Goal: Task Accomplishment & Management: Complete application form

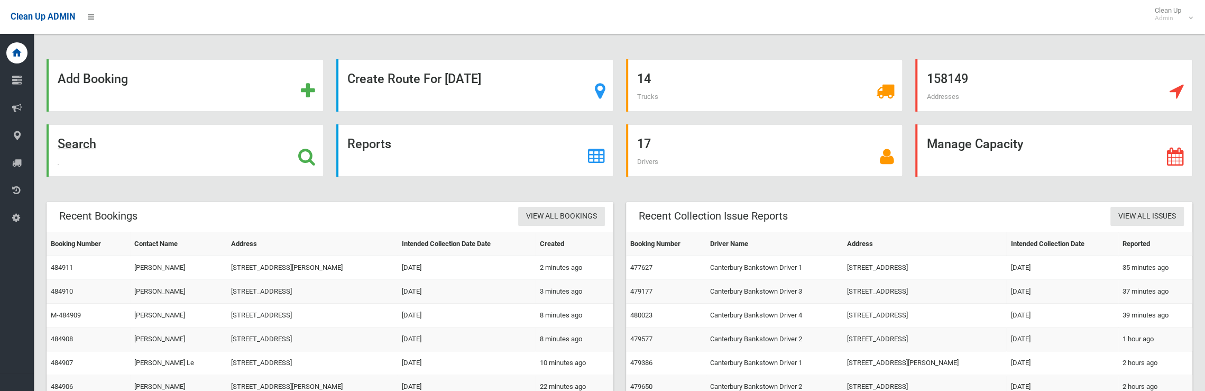
click at [62, 143] on strong "Search" at bounding box center [77, 143] width 39 height 15
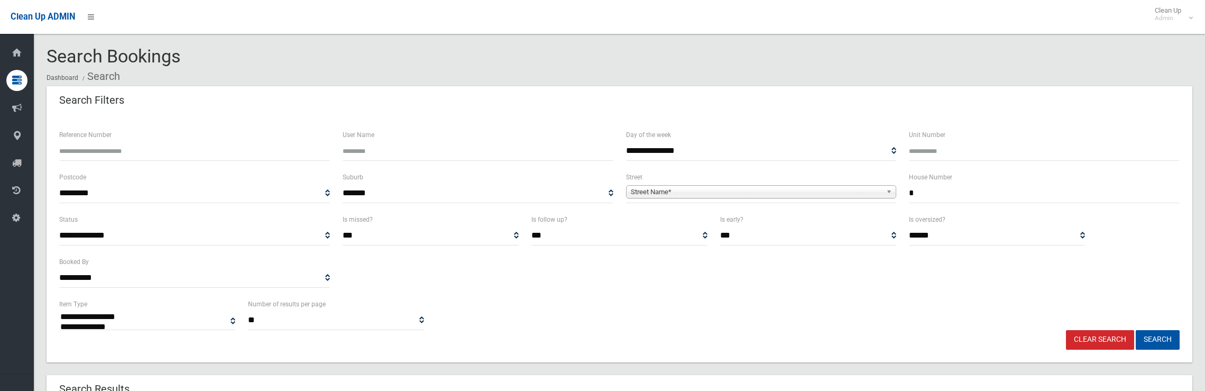
select select
type input "*"
click at [823, 192] on span "Street Name*" at bounding box center [757, 192] width 252 height 13
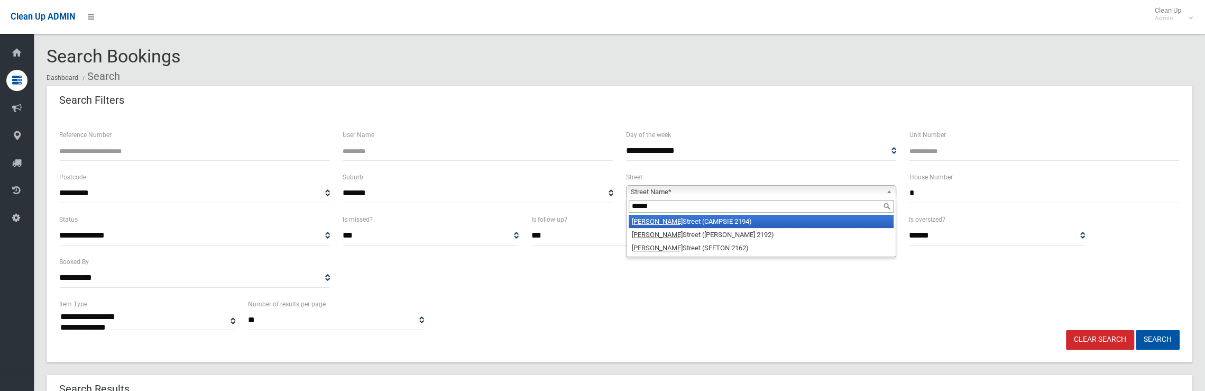
type input "******"
click at [763, 217] on li "Palmer Street (CAMPSIE 2194)" at bounding box center [761, 221] width 265 height 13
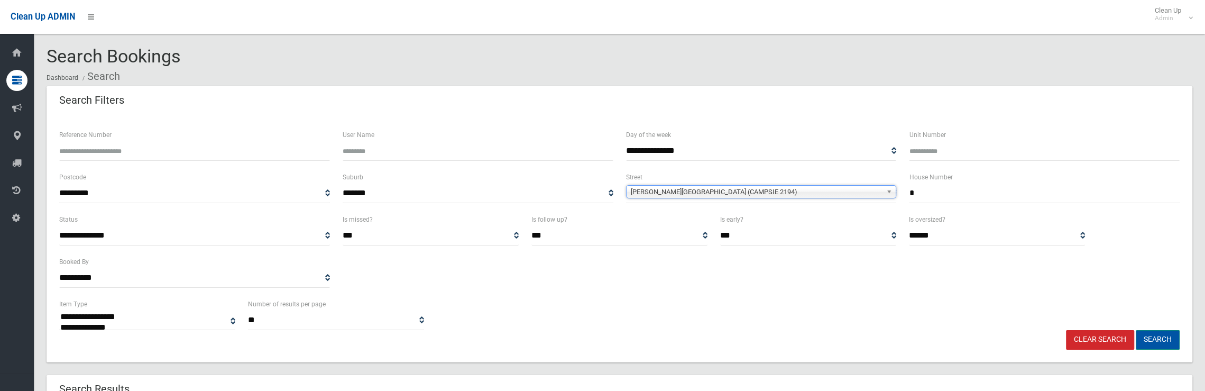
click at [1146, 339] on button "Search" at bounding box center [1158, 340] width 44 height 20
select select
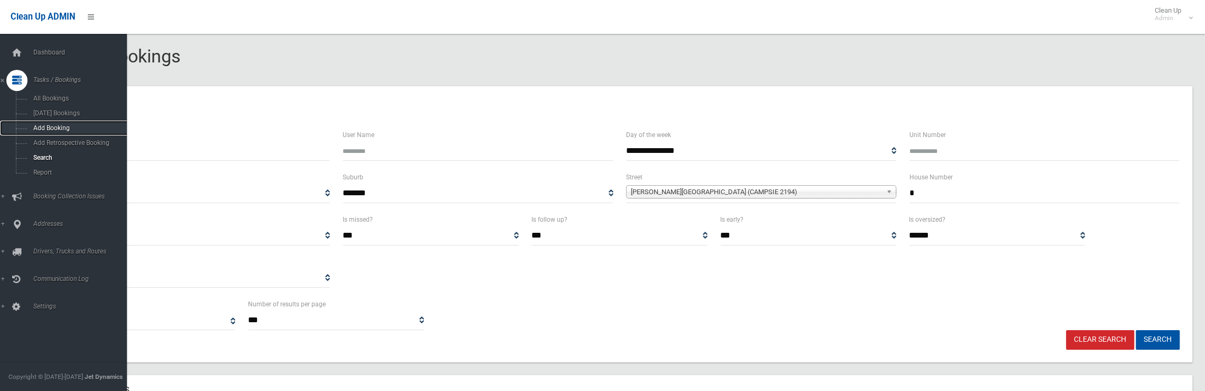
click at [54, 123] on link "Add Booking" at bounding box center [67, 128] width 135 height 15
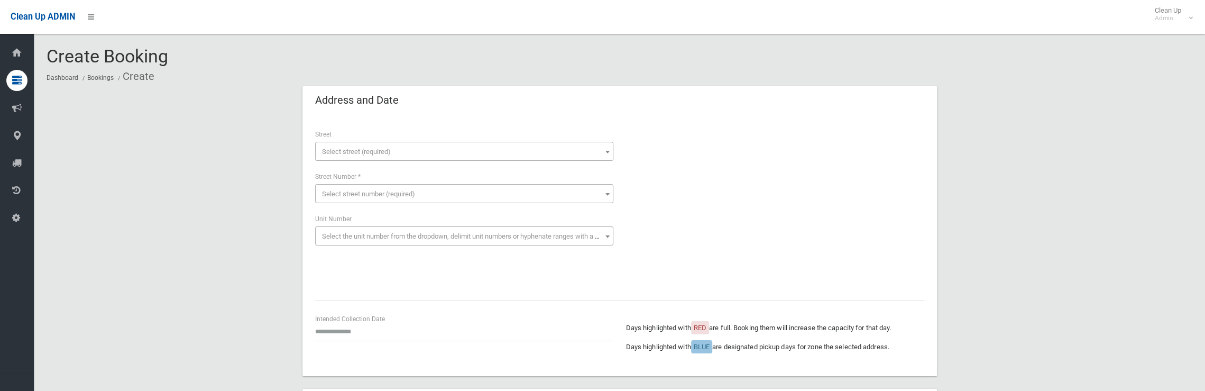
click at [379, 157] on span "Select street (required)" at bounding box center [464, 151] width 293 height 15
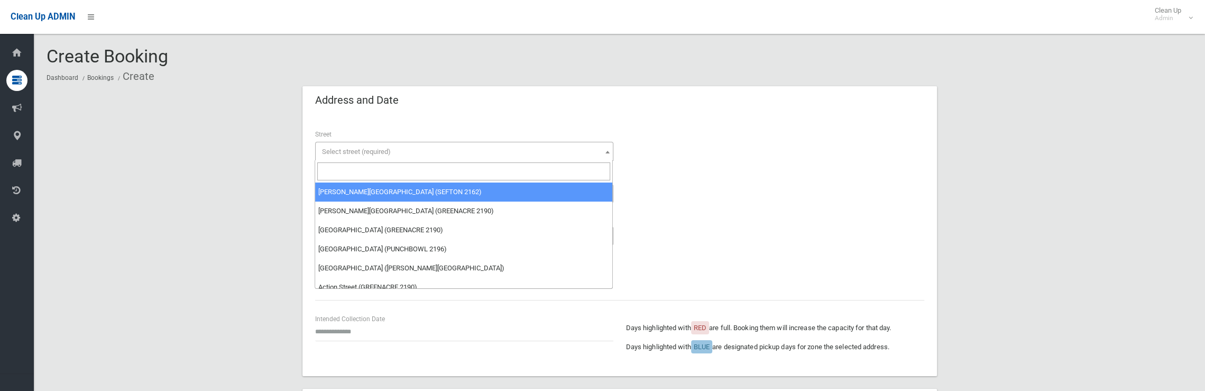
click at [362, 177] on input "search" at bounding box center [463, 171] width 293 height 18
type input "*"
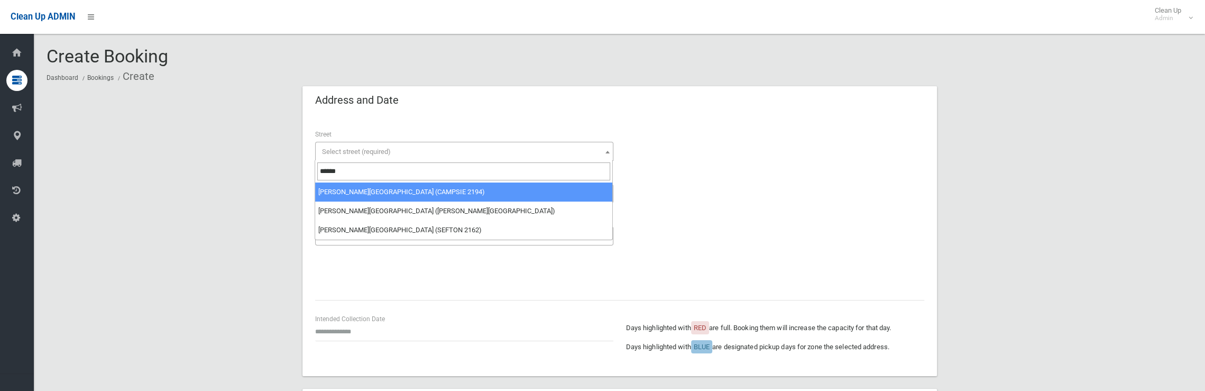
type input "******"
select select "***"
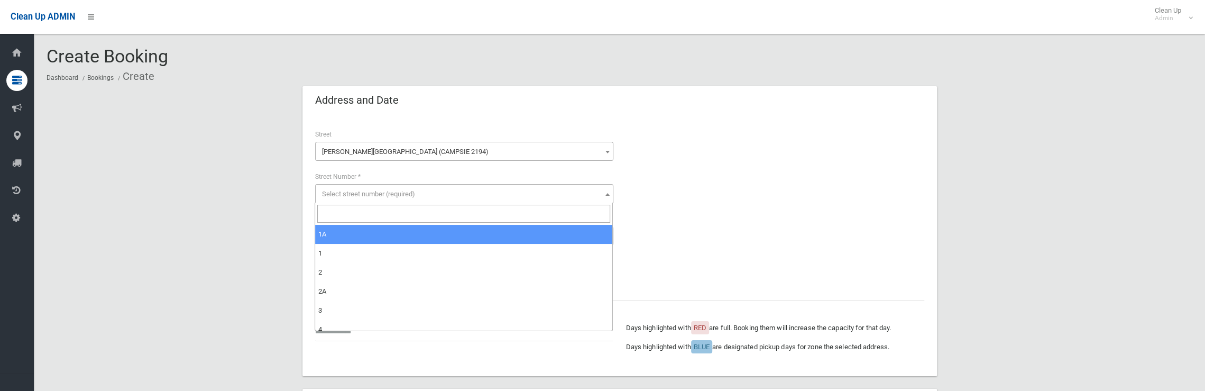
click at [352, 196] on span "Select street number (required)" at bounding box center [368, 194] width 93 height 8
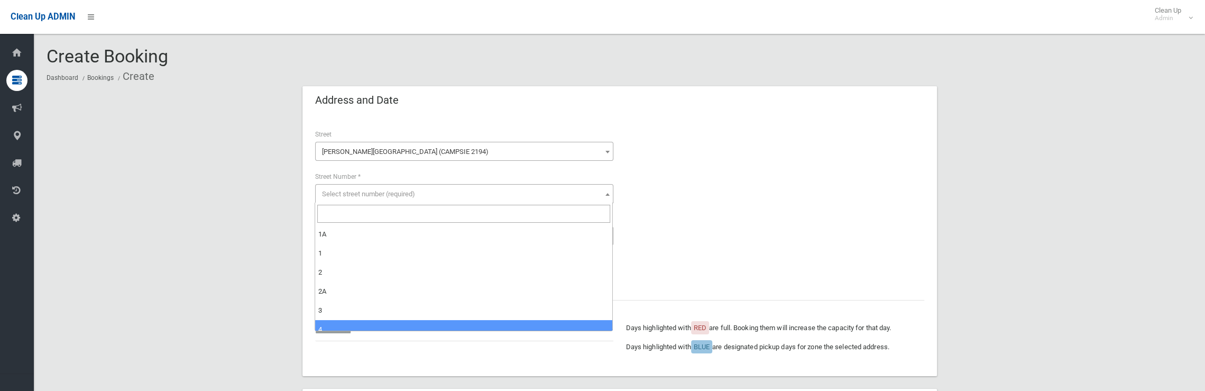
select select "*"
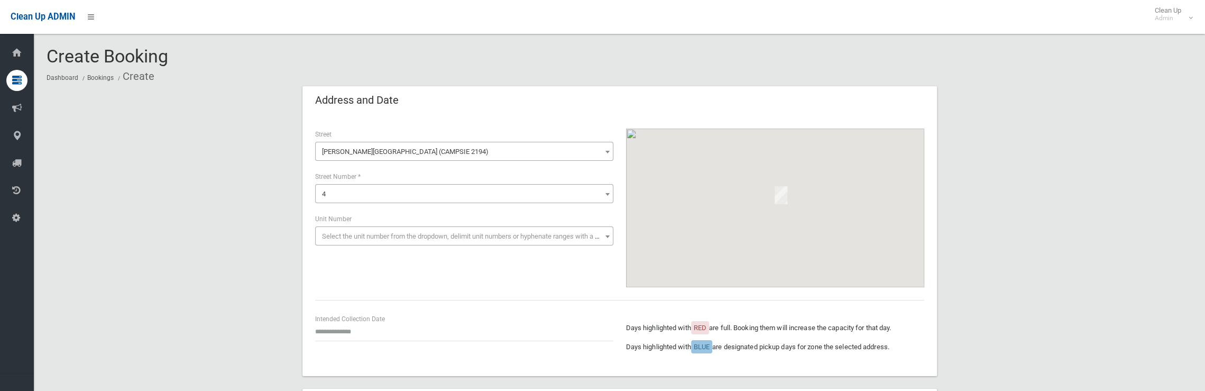
click at [332, 345] on div "Intended Collection Date" at bounding box center [464, 332] width 311 height 38
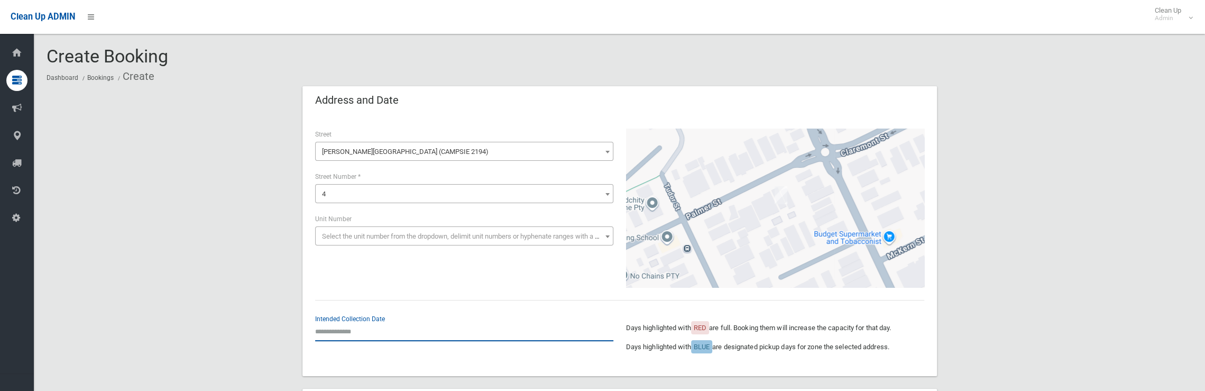
click at [333, 331] on input "text" at bounding box center [464, 331] width 298 height 20
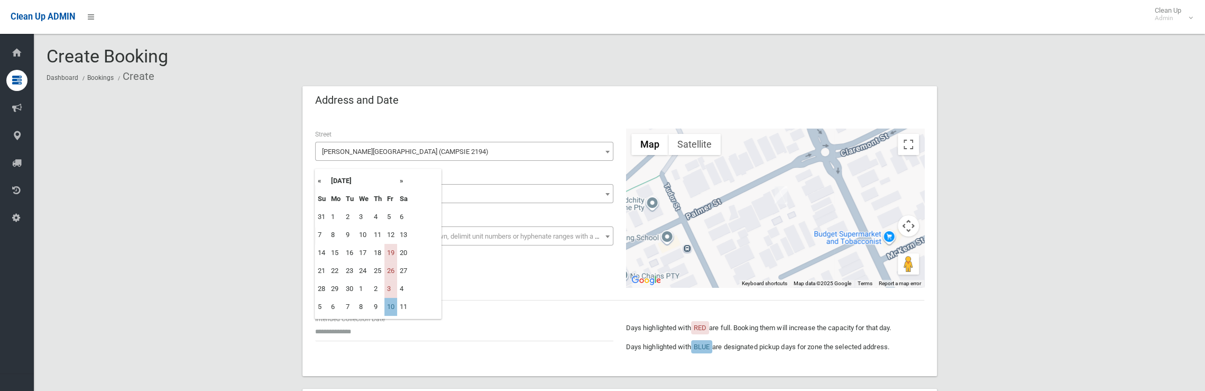
click at [403, 179] on th "»" at bounding box center [403, 181] width 13 height 18
click at [394, 231] on td "10" at bounding box center [390, 235] width 13 height 18
type input "**********"
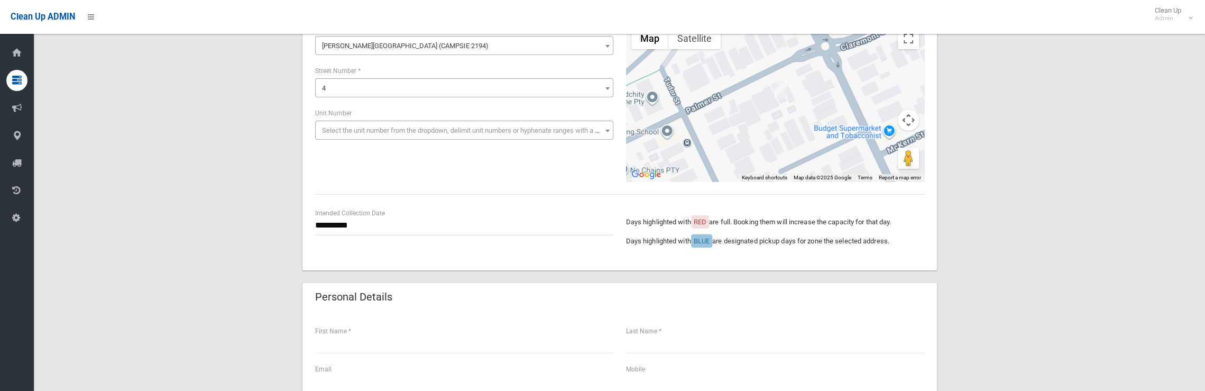
scroll to position [264, 0]
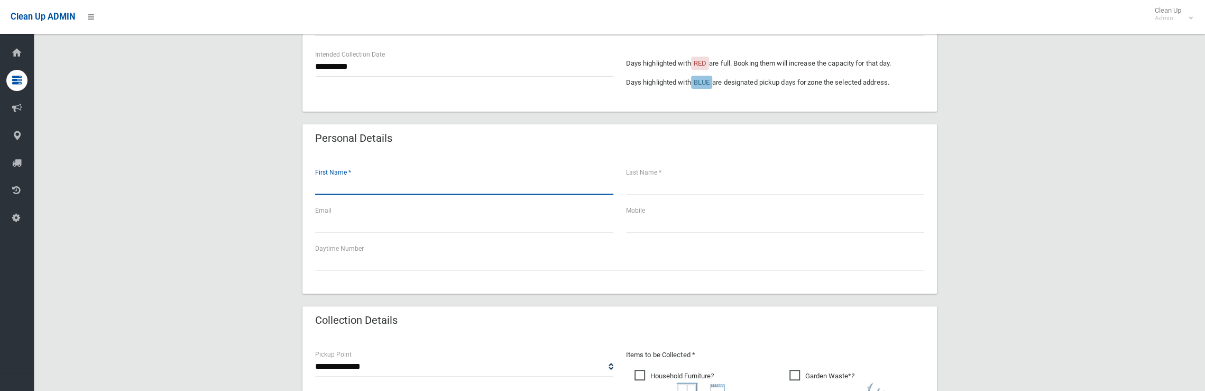
click at [400, 186] on input "text" at bounding box center [464, 185] width 298 height 20
type input "*****"
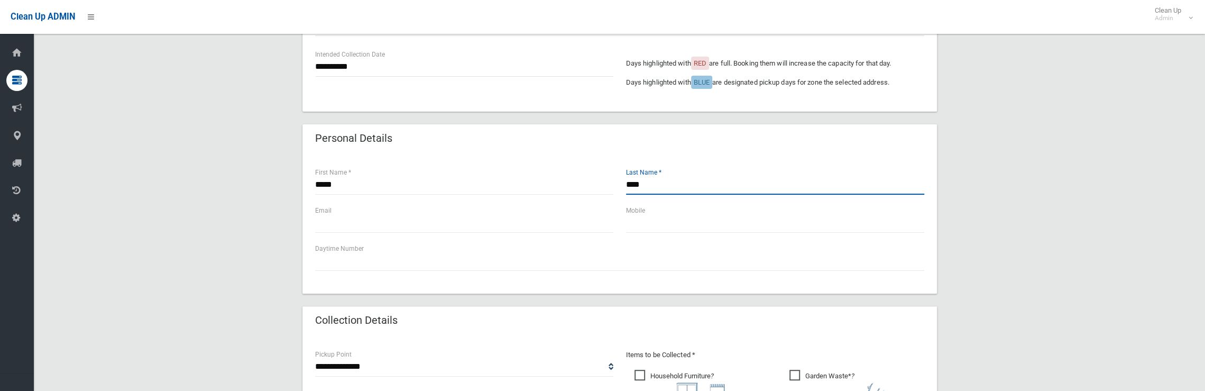
type input "****"
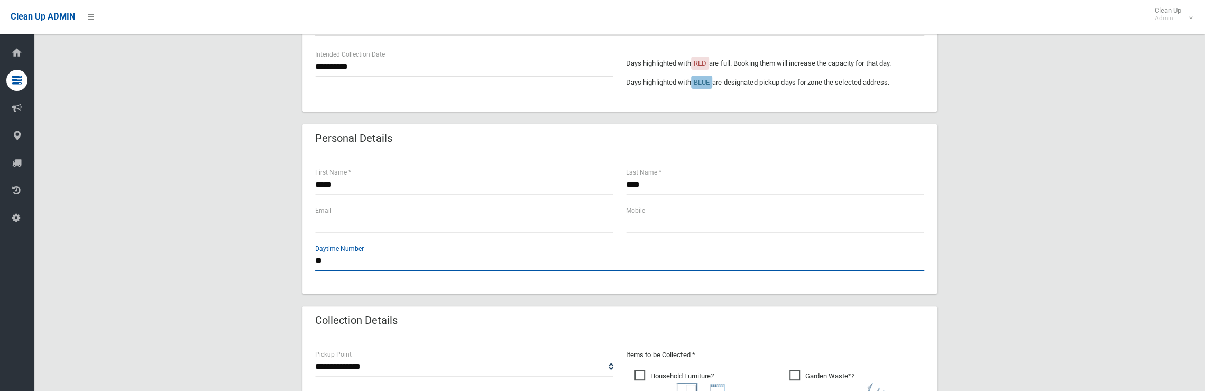
paste input "**********"
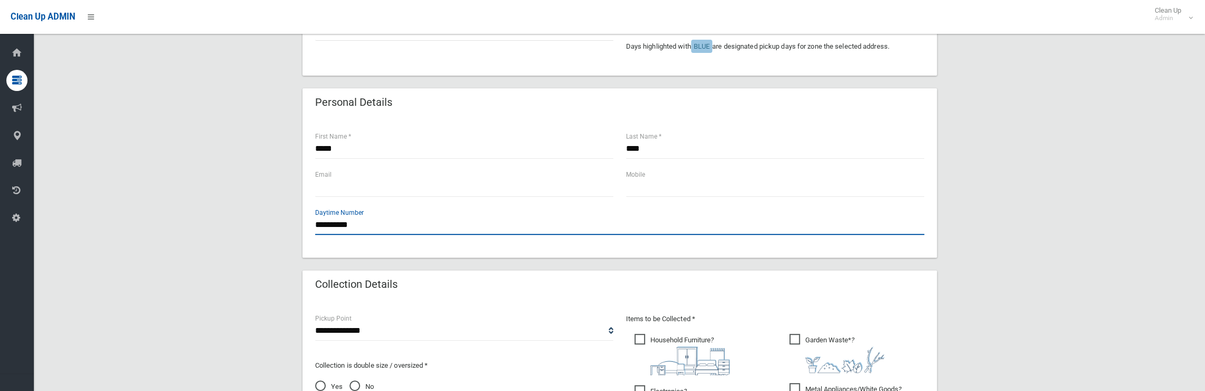
scroll to position [317, 0]
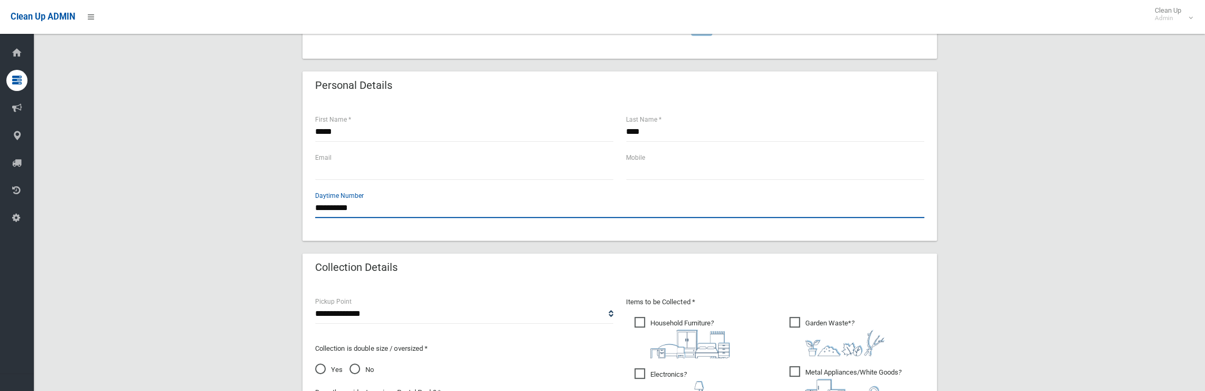
type input "**********"
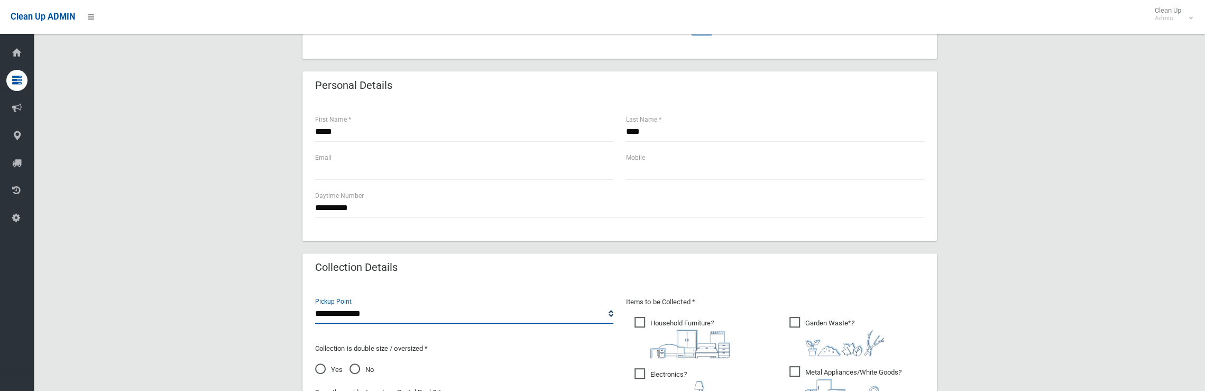
drag, startPoint x: 389, startPoint y: 316, endPoint x: 381, endPoint y: 316, distance: 7.9
click at [389, 316] on select "**********" at bounding box center [464, 314] width 298 height 20
select select "*"
click at [315, 304] on select "**********" at bounding box center [464, 314] width 298 height 20
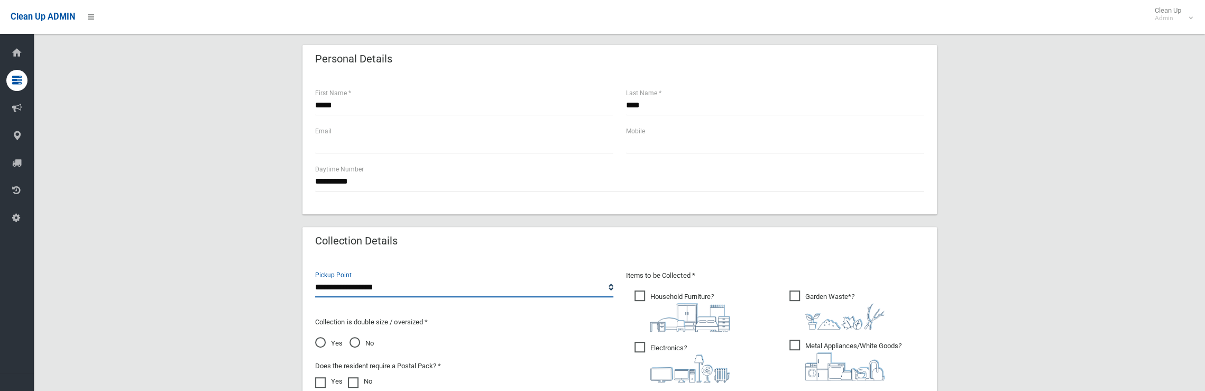
scroll to position [423, 0]
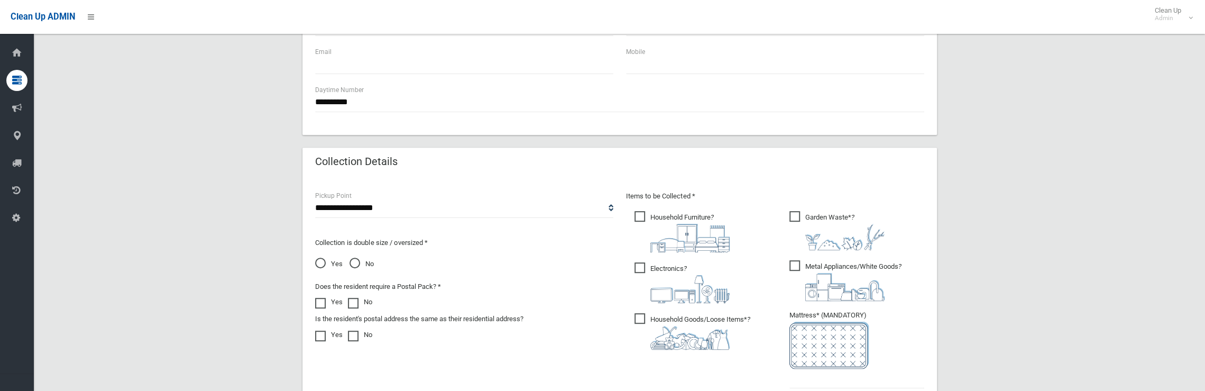
click at [358, 261] on span "No" at bounding box center [361, 263] width 24 height 13
drag, startPoint x: 643, startPoint y: 216, endPoint x: 637, endPoint y: 246, distance: 30.7
click at [643, 216] on span "Household Furniture ?" at bounding box center [681, 231] width 95 height 41
drag, startPoint x: 639, startPoint y: 271, endPoint x: 640, endPoint y: 297, distance: 25.9
click at [639, 271] on span "Electronics ?" at bounding box center [681, 282] width 95 height 41
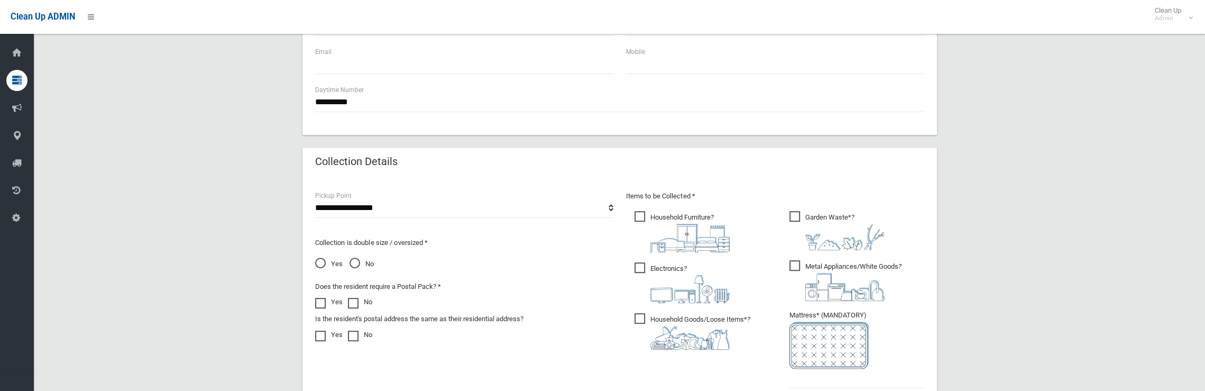
drag, startPoint x: 637, startPoint y: 319, endPoint x: 770, endPoint y: 283, distance: 138.5
click at [637, 319] on span "Household Goods/Loose Items* ?" at bounding box center [692, 331] width 116 height 36
click at [801, 216] on span "Garden Waste* ?" at bounding box center [836, 230] width 95 height 39
click at [810, 270] on span "Metal Appliances/White Goods ?" at bounding box center [845, 280] width 112 height 41
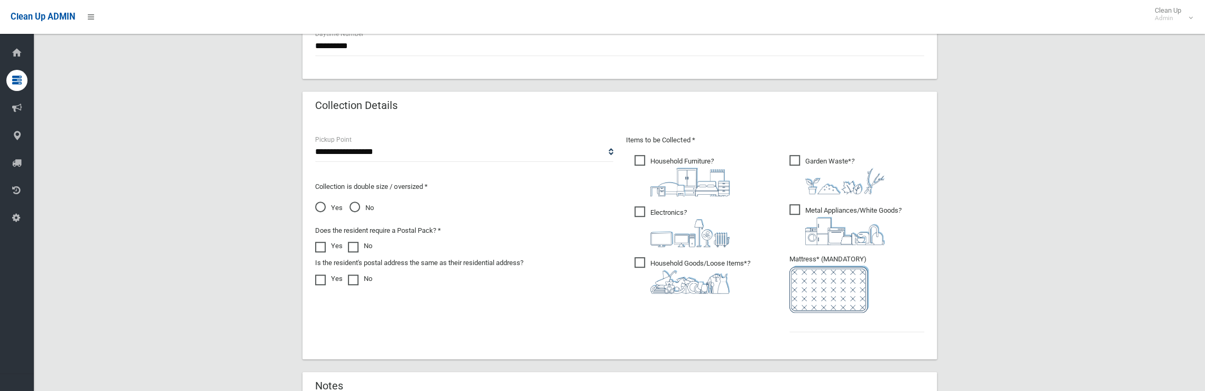
scroll to position [529, 0]
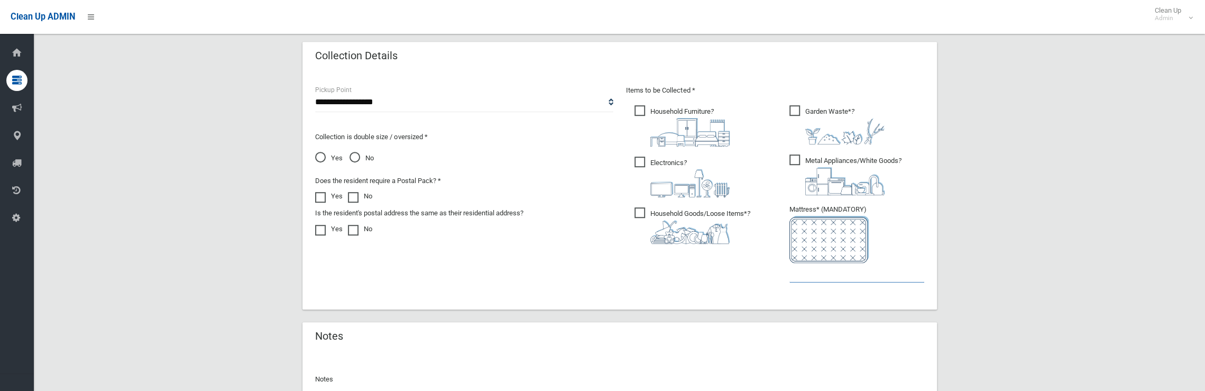
click at [828, 278] on input "text" at bounding box center [856, 273] width 135 height 20
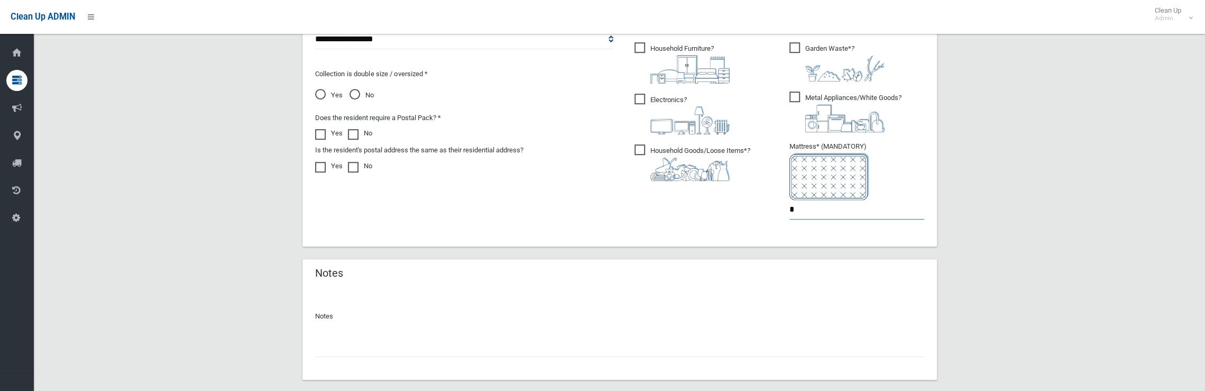
scroll to position [649, 0]
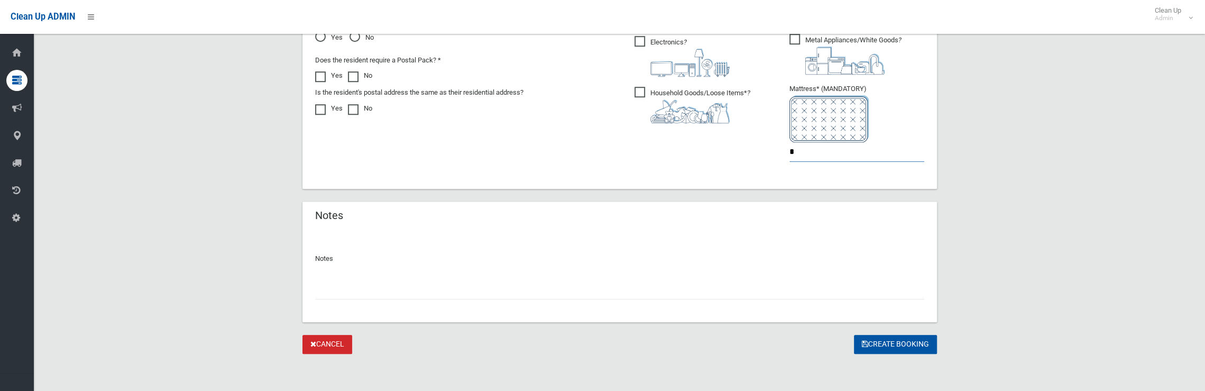
type input "*"
click at [319, 71] on span at bounding box center [323, 71] width 16 height 0
click at [878, 340] on button "Create Booking" at bounding box center [895, 345] width 83 height 20
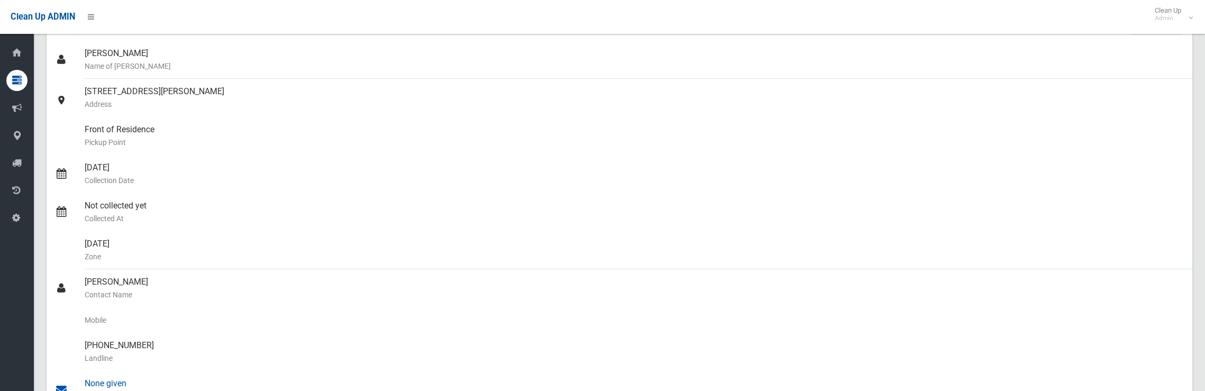
scroll to position [160, 0]
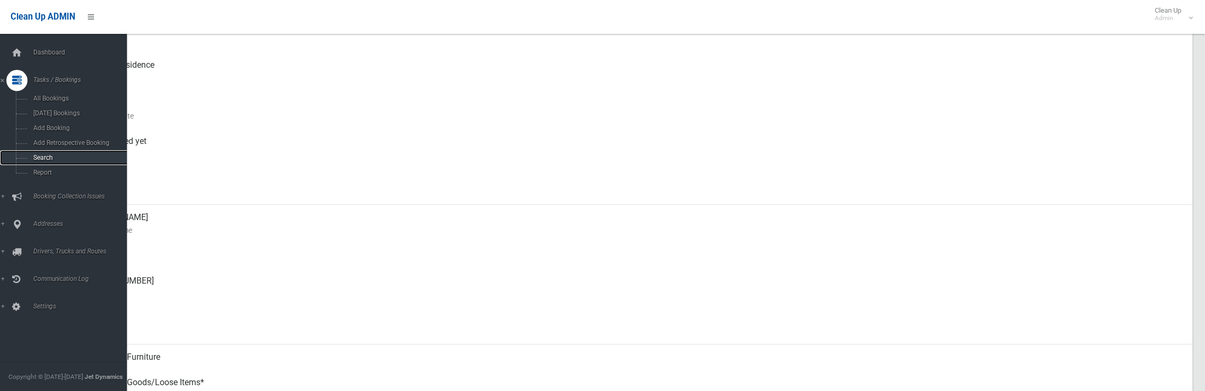
click at [50, 156] on span "Search" at bounding box center [78, 157] width 96 height 7
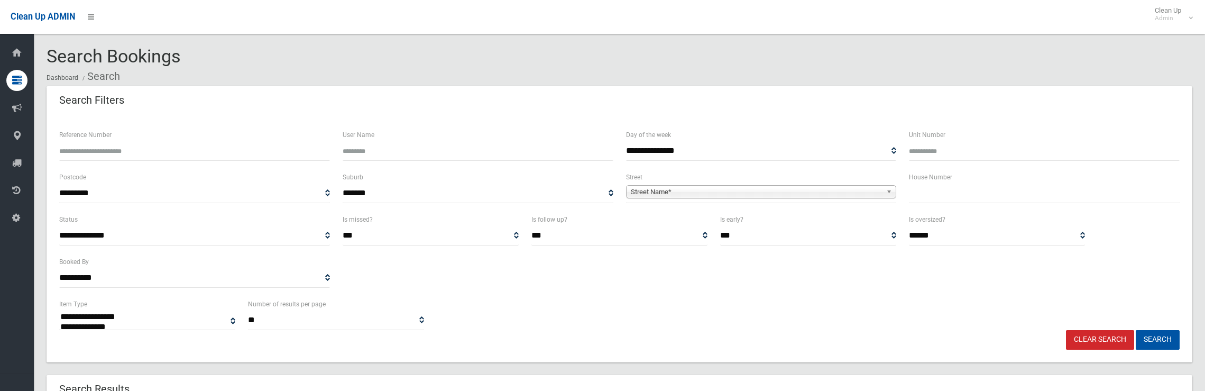
select select
click at [970, 195] on input "text" at bounding box center [1044, 193] width 271 height 20
type input "*****"
drag, startPoint x: 852, startPoint y: 200, endPoint x: 847, endPoint y: 196, distance: 7.1
click at [847, 196] on span "**********" at bounding box center [761, 193] width 271 height 20
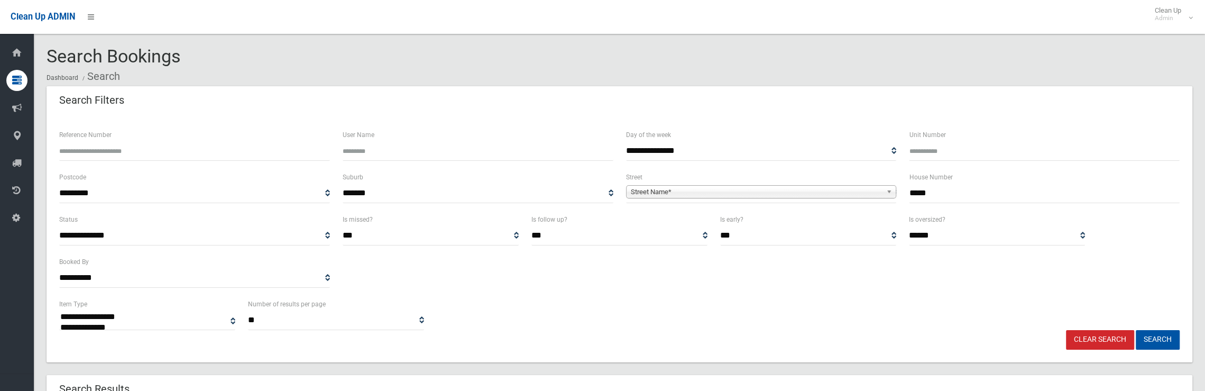
click at [846, 194] on span "Street Name*" at bounding box center [757, 192] width 252 height 13
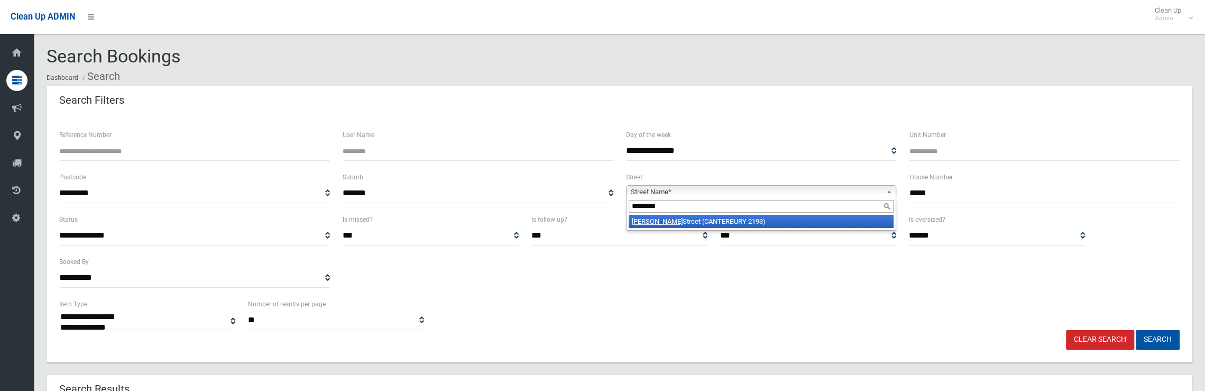
type input "*********"
click at [744, 221] on li "Broughton Street (CANTERBURY 2193)" at bounding box center [761, 221] width 265 height 13
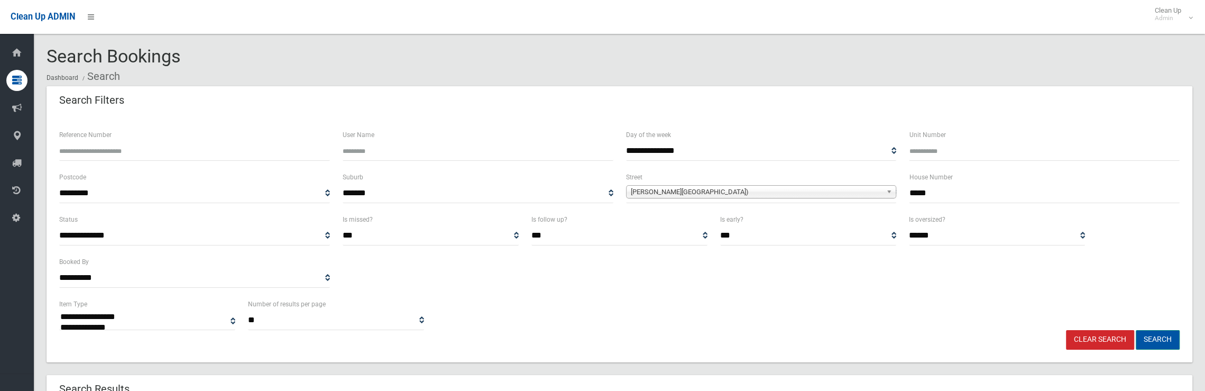
click at [1158, 342] on button "Search" at bounding box center [1158, 340] width 44 height 20
select select
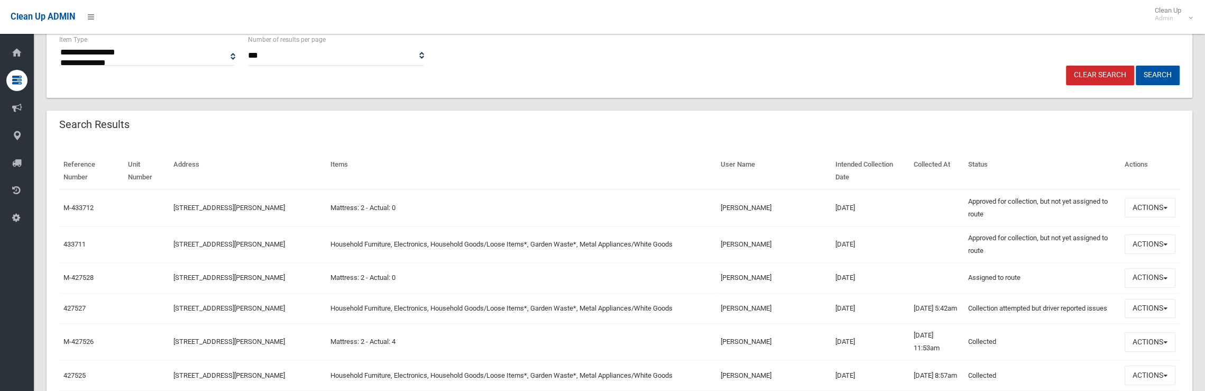
drag, startPoint x: 168, startPoint y: 205, endPoint x: 320, endPoint y: 214, distance: 152.6
click at [320, 214] on td "[STREET_ADDRESS][PERSON_NAME]" at bounding box center [247, 207] width 157 height 37
click at [1155, 247] on button "Actions" at bounding box center [1150, 244] width 51 height 20
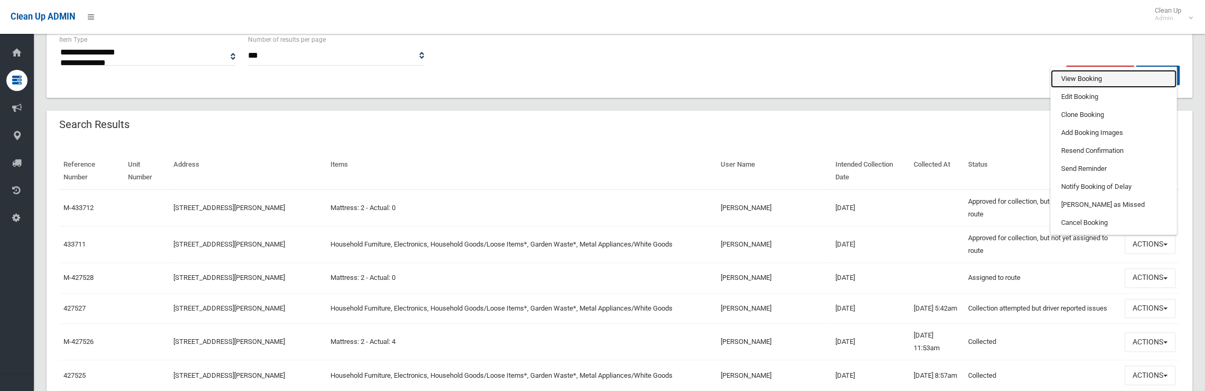
click at [1070, 80] on link "View Booking" at bounding box center [1114, 79] width 126 height 18
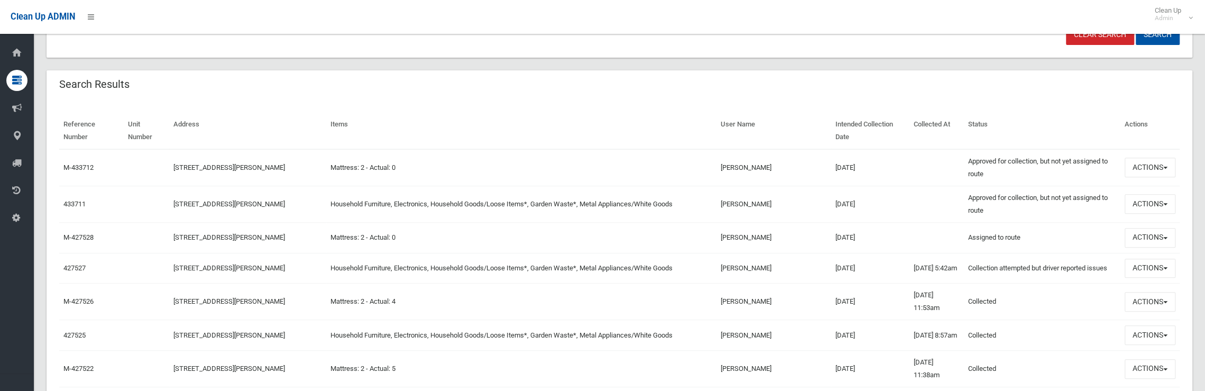
scroll to position [317, 0]
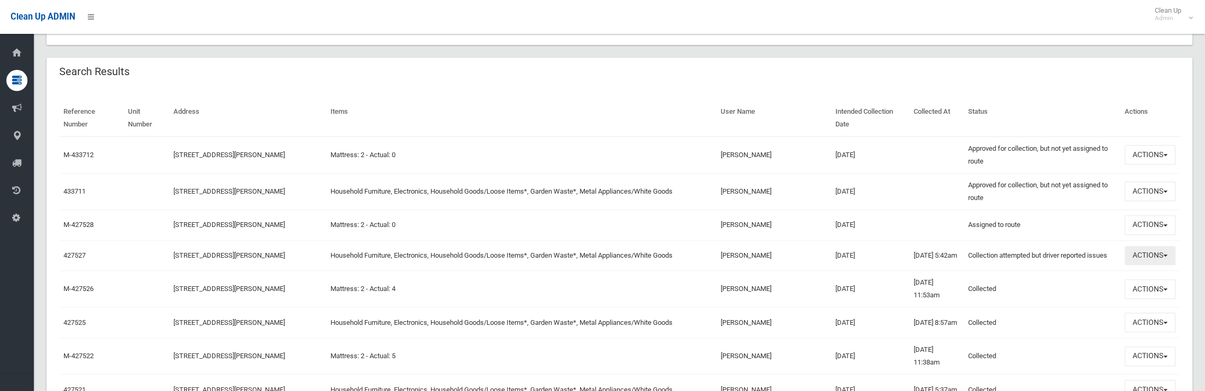
click at [1138, 256] on button "Actions" at bounding box center [1150, 256] width 51 height 20
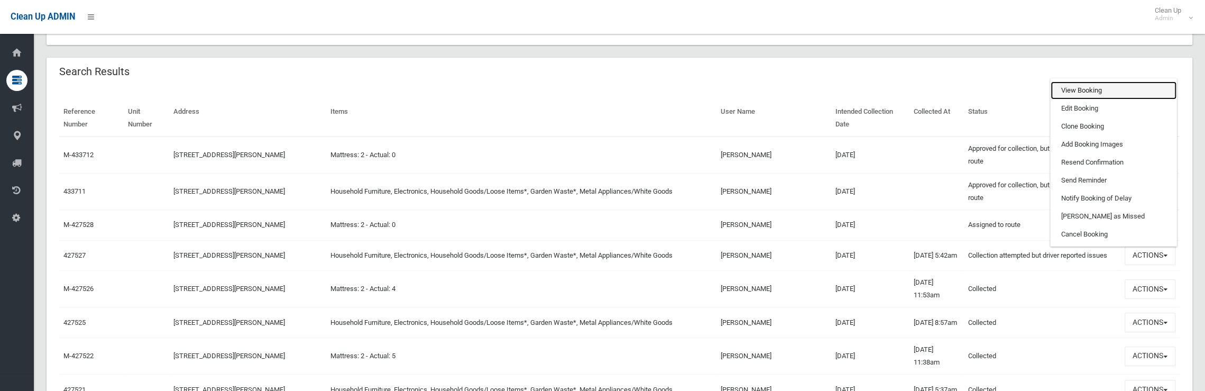
click at [1074, 90] on link "View Booking" at bounding box center [1114, 90] width 126 height 18
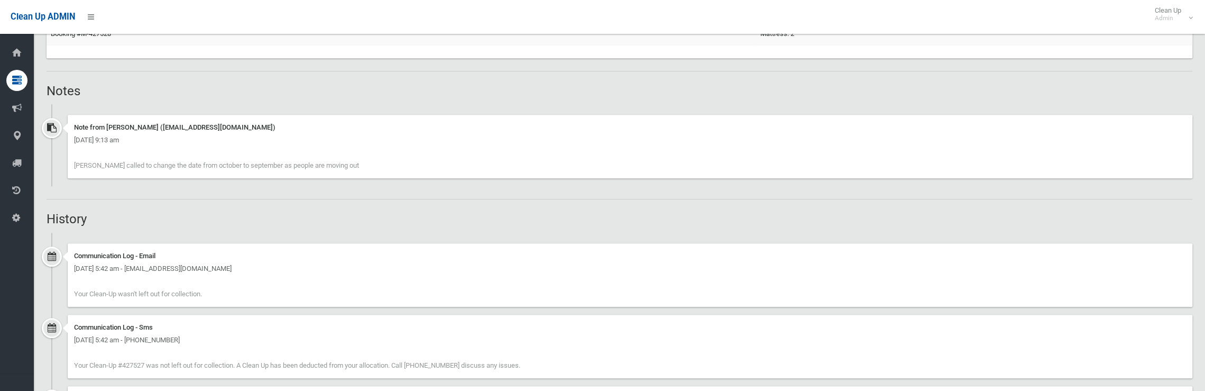
scroll to position [1005, 0]
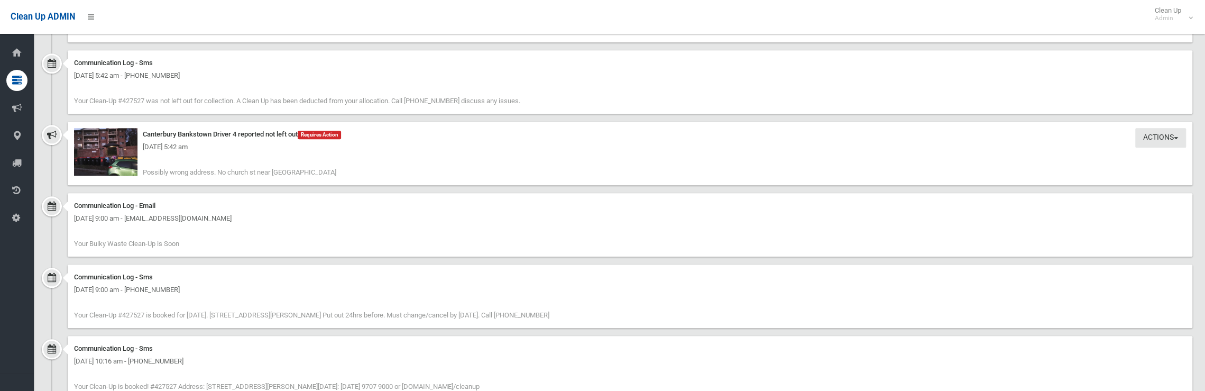
click at [122, 150] on div "[DATE] 5:42 am" at bounding box center [630, 147] width 1112 height 13
click at [124, 148] on div "[DATE] 5:42 am" at bounding box center [630, 147] width 1112 height 13
click at [103, 161] on img at bounding box center [105, 152] width 63 height 48
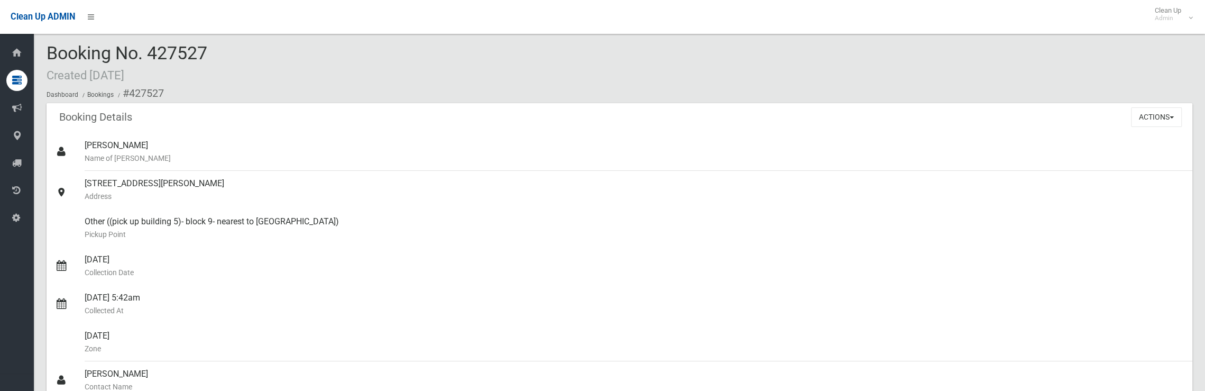
scroll to position [0, 0]
click at [1149, 121] on button "Actions" at bounding box center [1156, 120] width 51 height 20
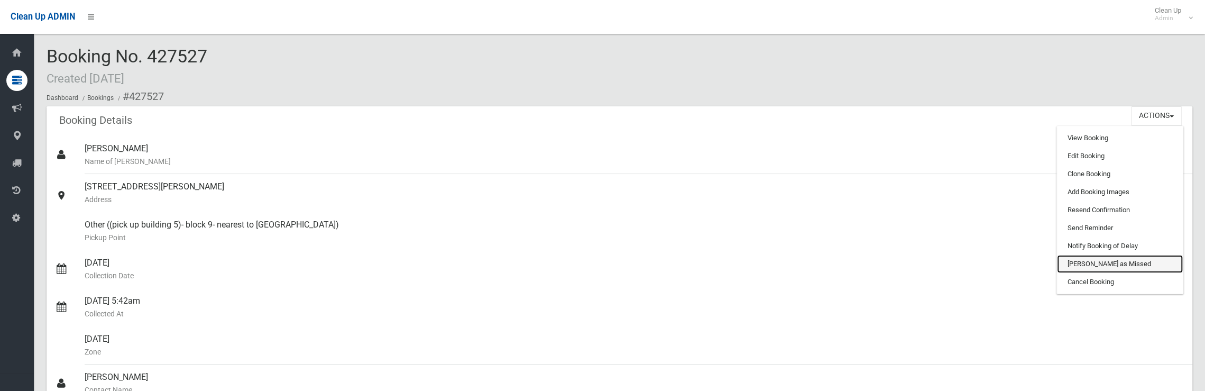
click at [1087, 262] on link "[PERSON_NAME] as Missed" at bounding box center [1120, 264] width 126 height 18
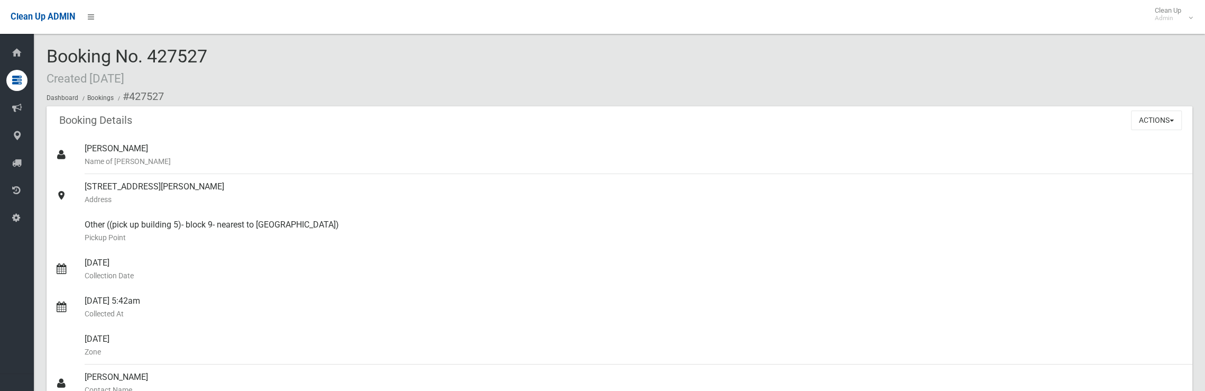
drag, startPoint x: 214, startPoint y: 61, endPoint x: 148, endPoint y: 60, distance: 65.6
click at [148, 60] on div "Booking No. 427527 Created 03/12/2024 Dashboard Bookings #427527" at bounding box center [620, 77] width 1146 height 60
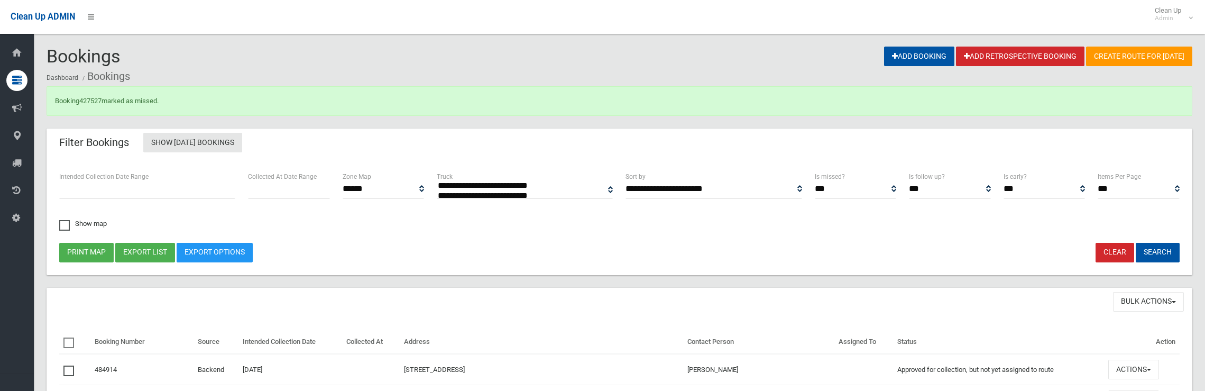
select select
drag, startPoint x: 105, startPoint y: 99, endPoint x: 81, endPoint y: 101, distance: 23.4
click at [81, 101] on div "Booking 427527 marked as missed." at bounding box center [620, 101] width 1146 height 30
copy link "427527"
click at [83, 104] on link "427527" at bounding box center [90, 101] width 22 height 8
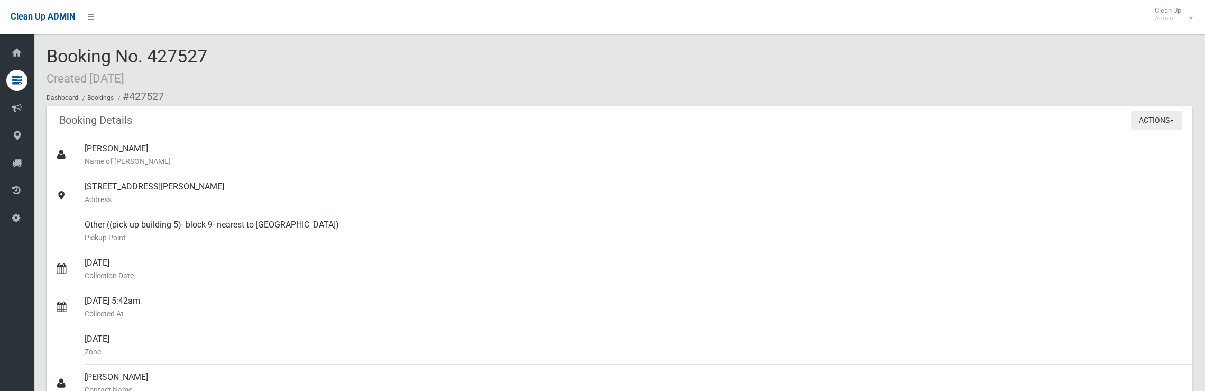
click at [1173, 116] on button "Actions" at bounding box center [1156, 120] width 51 height 20
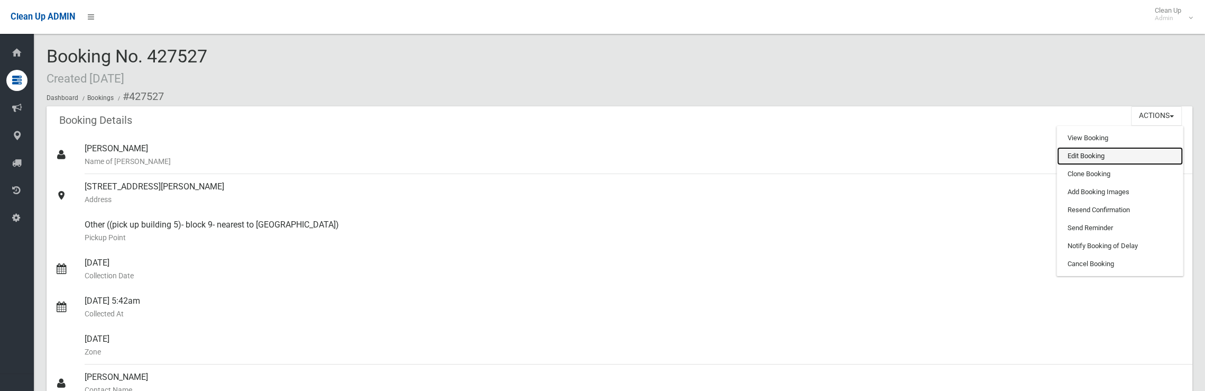
click at [1105, 155] on link "Edit Booking" at bounding box center [1120, 156] width 126 height 18
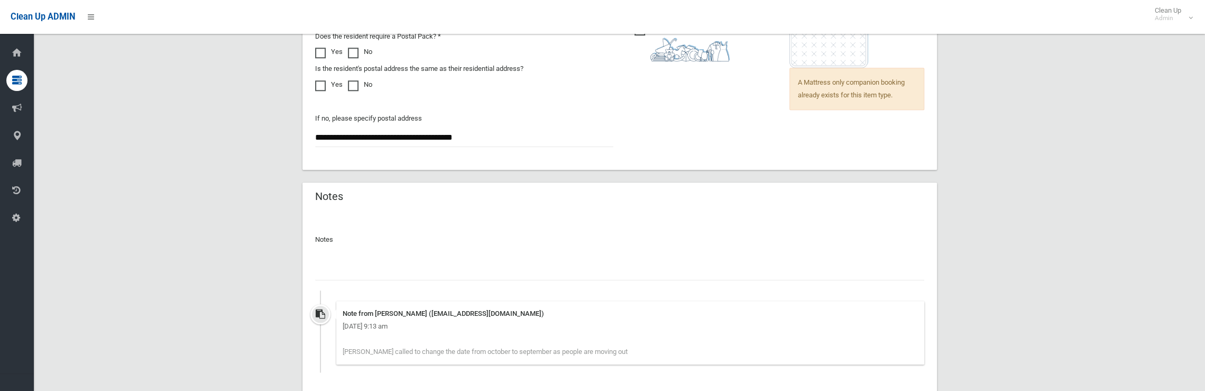
scroll to position [946, 0]
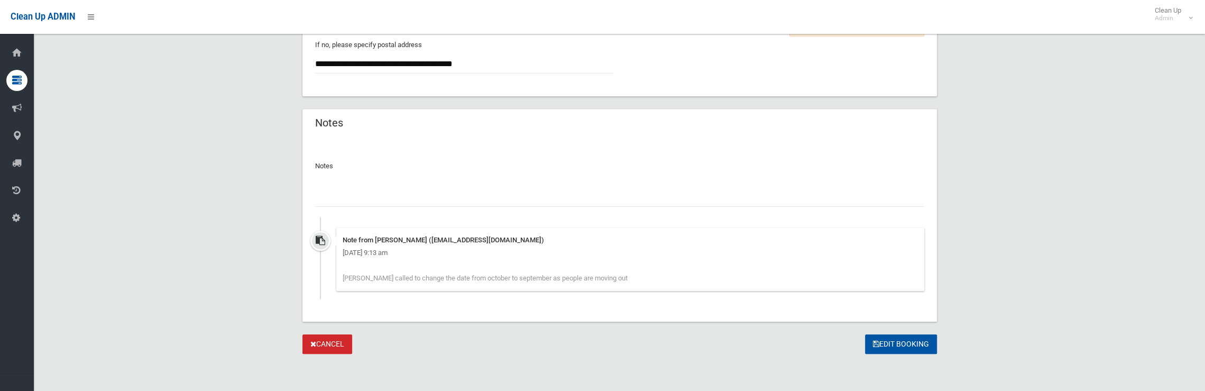
click at [363, 202] on input "text" at bounding box center [619, 197] width 609 height 20
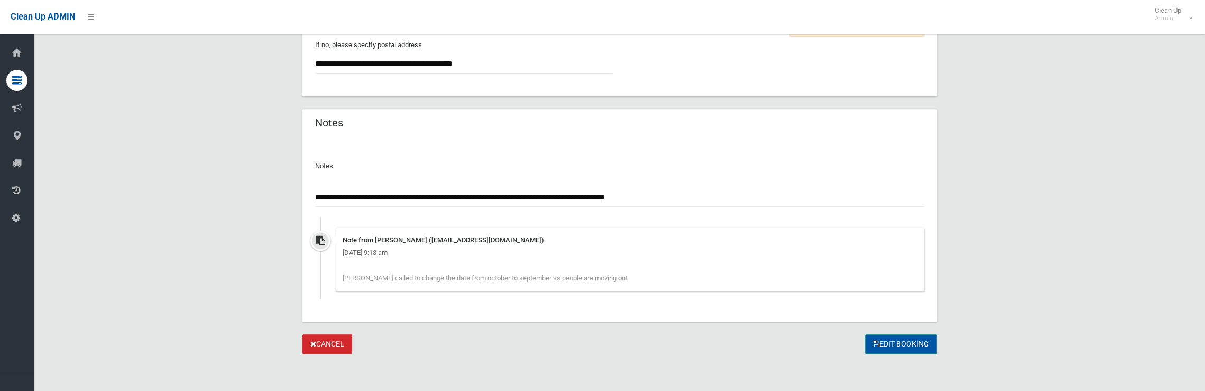
type input "**********"
click at [911, 346] on button "Edit Booking" at bounding box center [901, 344] width 72 height 20
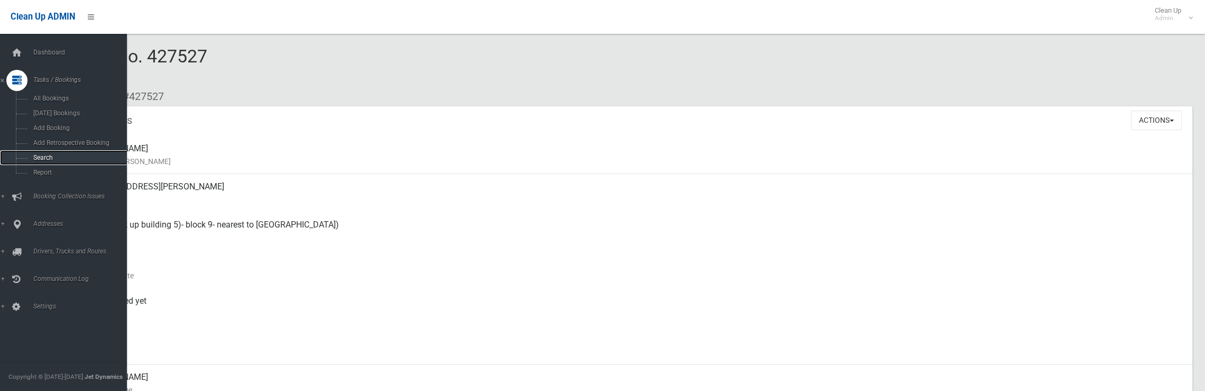
click at [41, 156] on span "Search" at bounding box center [78, 157] width 96 height 7
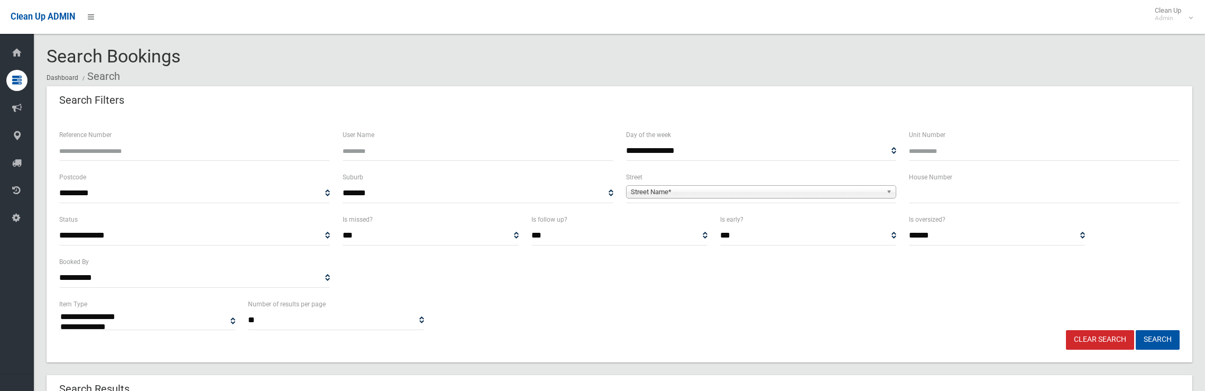
select select
click at [954, 195] on input "text" at bounding box center [1044, 193] width 271 height 20
type input "***"
click at [764, 190] on span "Street Name*" at bounding box center [757, 192] width 252 height 13
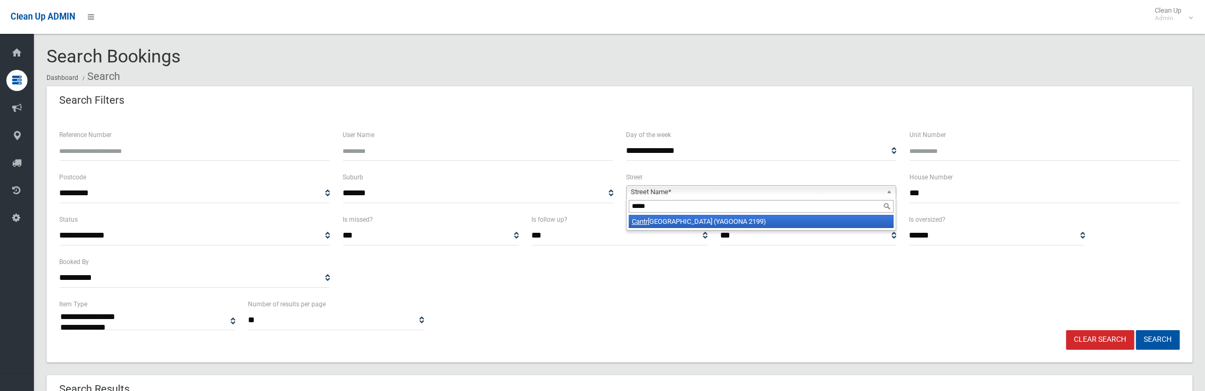
type input "*****"
click at [733, 220] on li "Cantr ell Street (YAGOONA 2199)" at bounding box center [761, 221] width 265 height 13
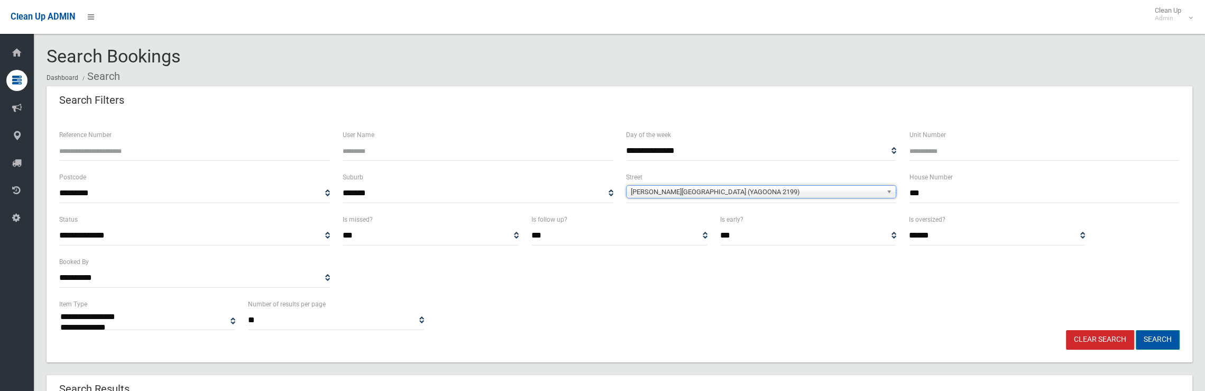
click at [1149, 334] on button "Search" at bounding box center [1158, 340] width 44 height 20
select select
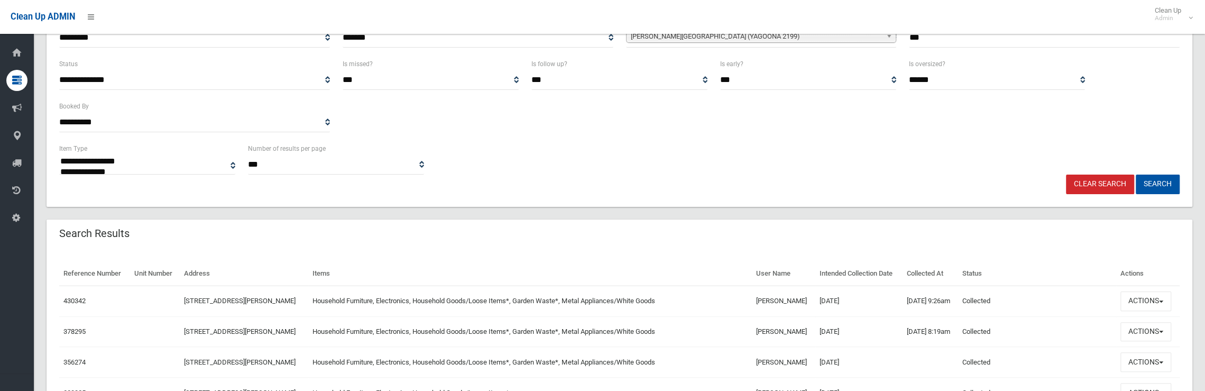
scroll to position [264, 0]
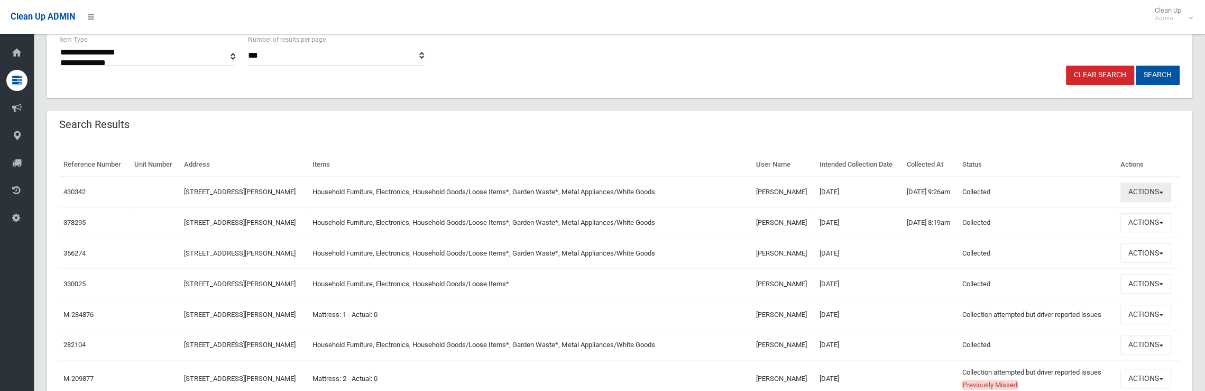
click at [1141, 190] on button "Actions" at bounding box center [1145, 192] width 51 height 20
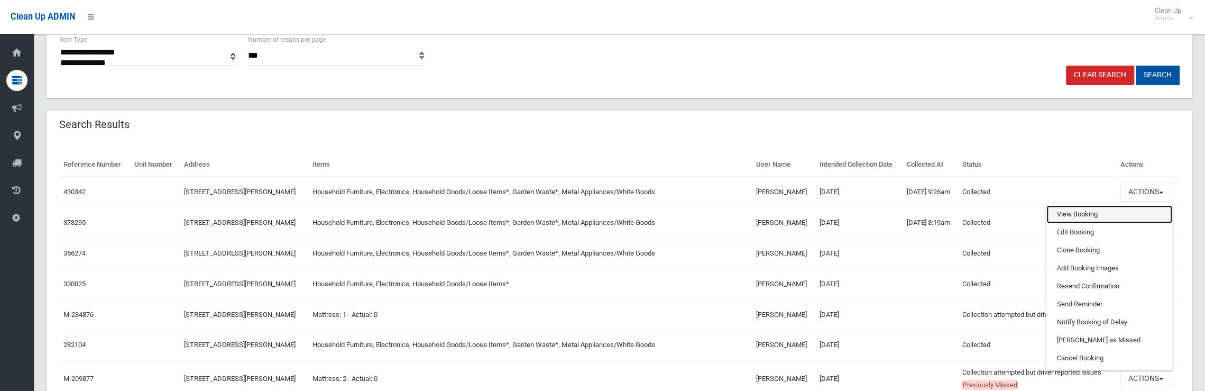
drag, startPoint x: 1094, startPoint y: 218, endPoint x: 1089, endPoint y: 219, distance: 5.4
click at [1094, 218] on link "View Booking" at bounding box center [1109, 214] width 126 height 18
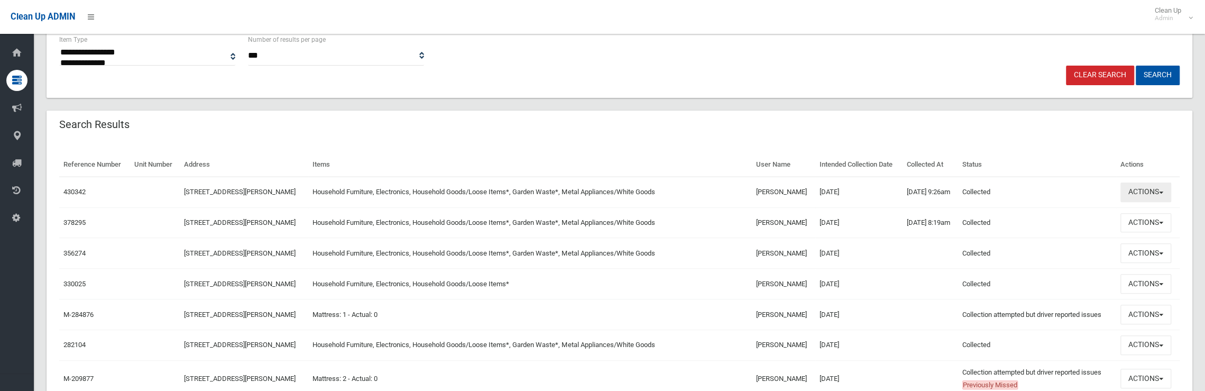
click at [1154, 188] on button "Actions" at bounding box center [1145, 192] width 51 height 20
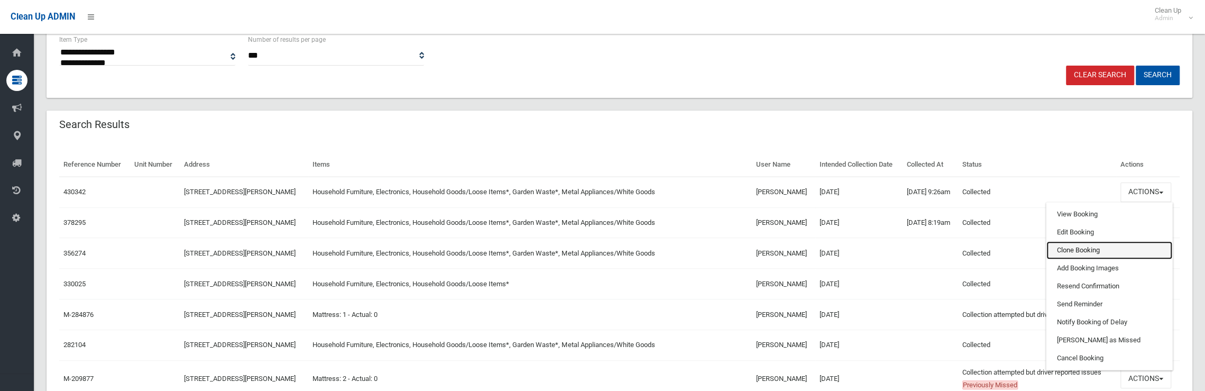
click at [1068, 249] on link "Clone Booking" at bounding box center [1109, 250] width 126 height 18
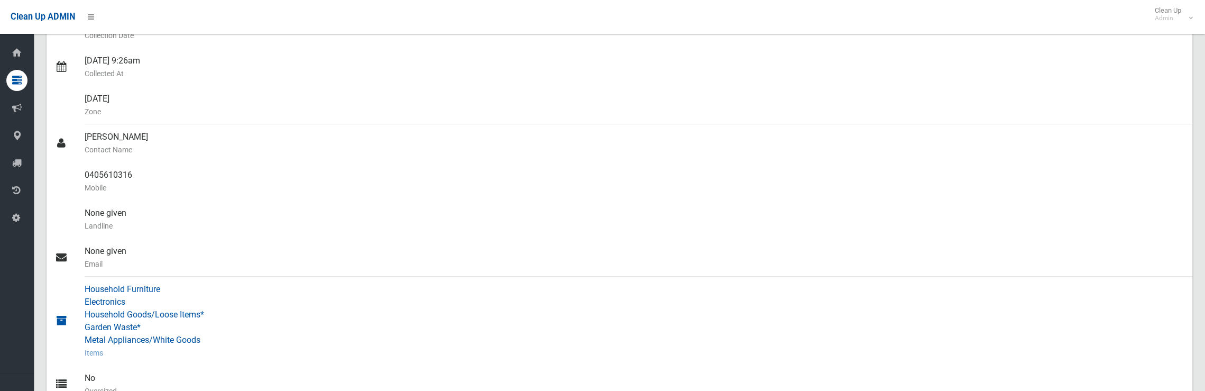
scroll to position [317, 0]
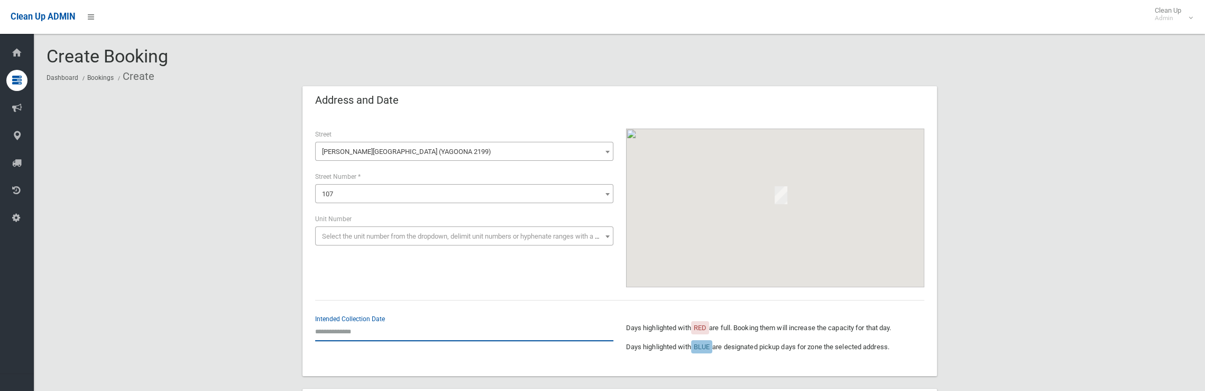
click at [339, 330] on input "text" at bounding box center [464, 331] width 298 height 20
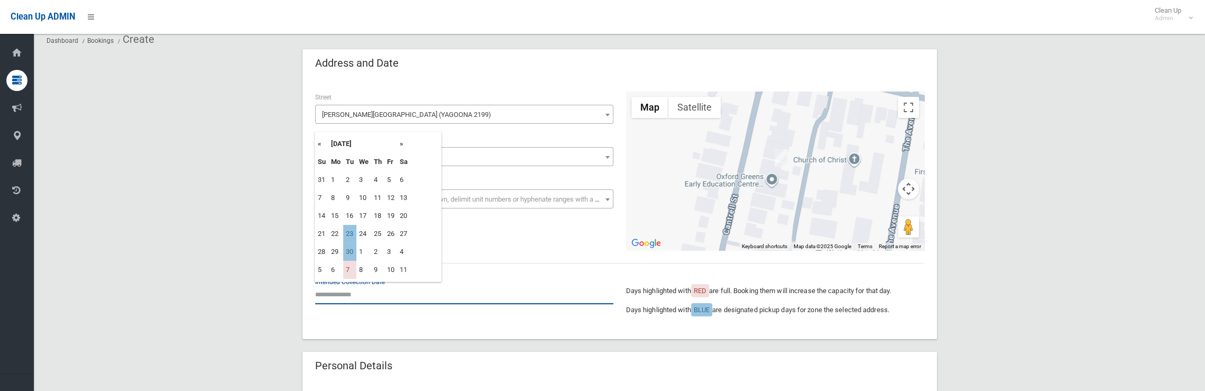
scroll to position [53, 0]
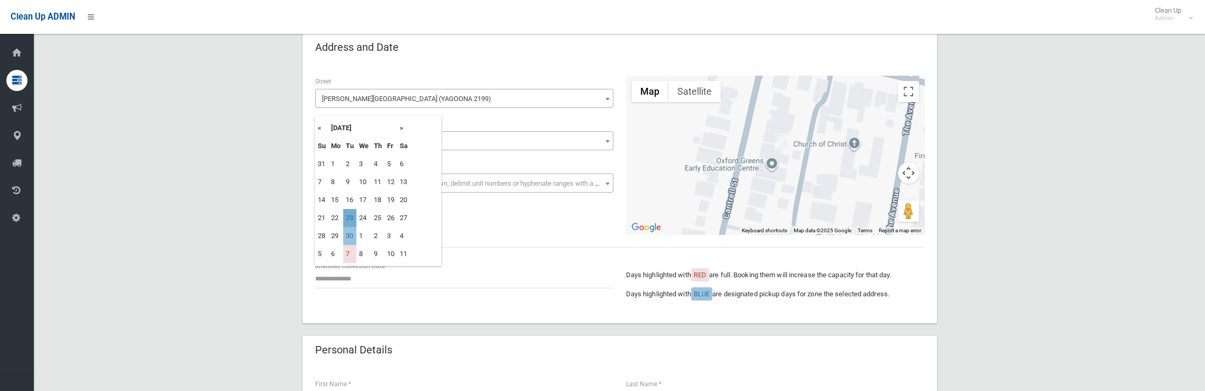
click at [349, 218] on td "23" at bounding box center [349, 218] width 13 height 18
type input "**********"
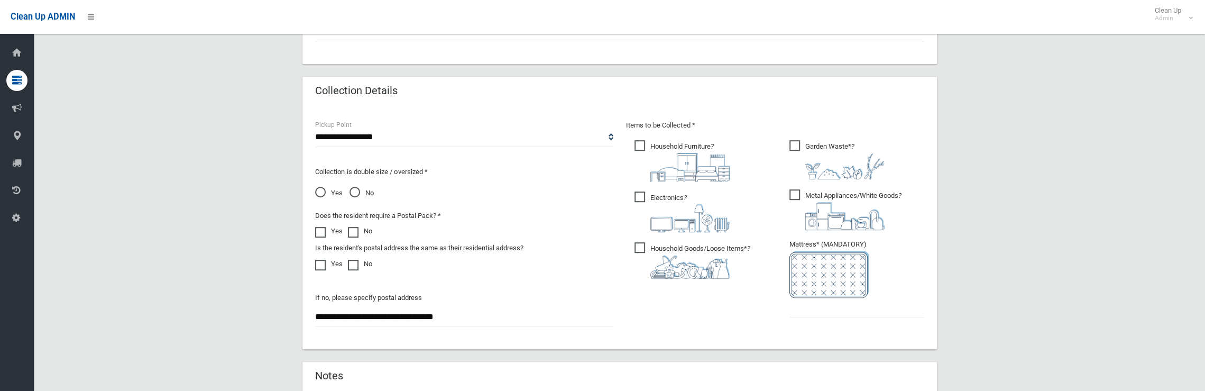
scroll to position [529, 0]
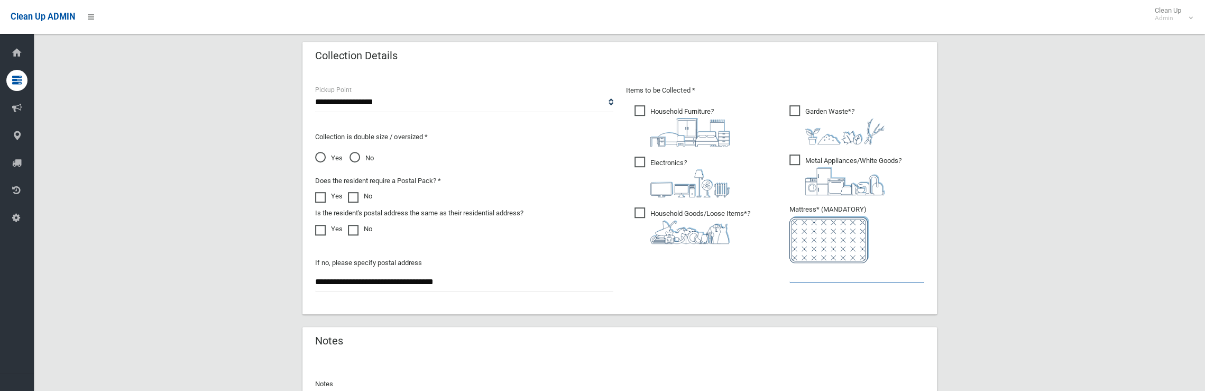
click at [826, 274] on input "text" at bounding box center [856, 273] width 135 height 20
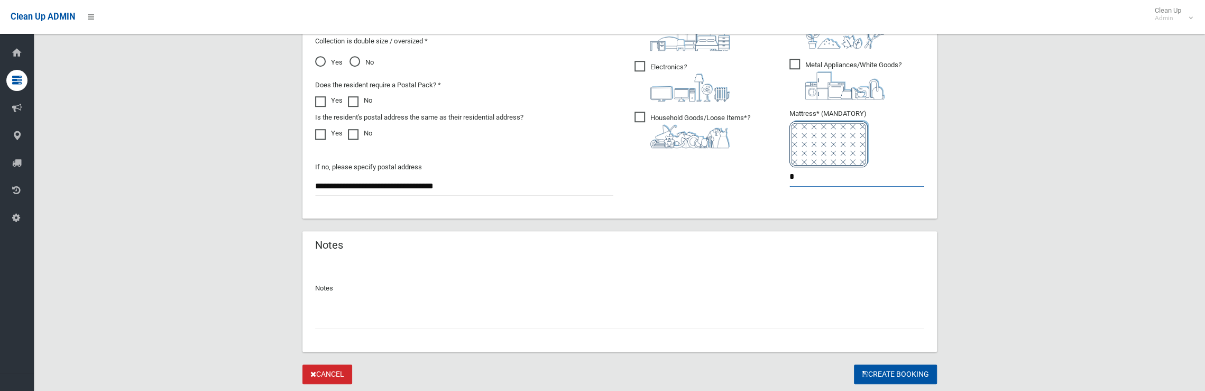
scroll to position [655, 0]
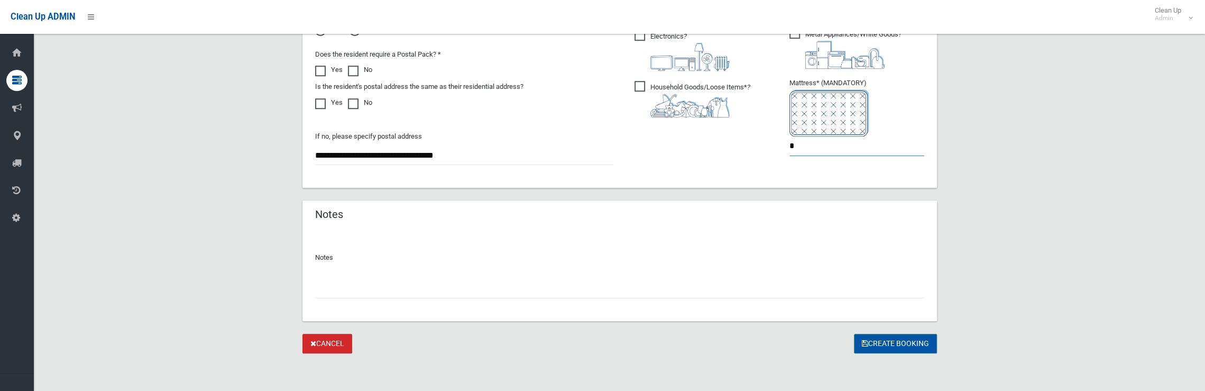
type input "*"
click at [878, 340] on button "Create Booking" at bounding box center [895, 344] width 83 height 20
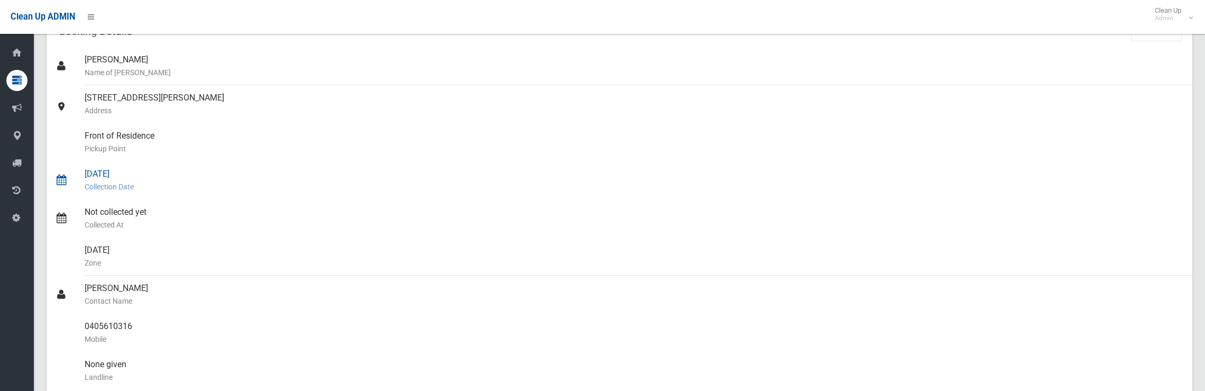
scroll to position [159, 0]
